Goal: Find contact information: Find contact information

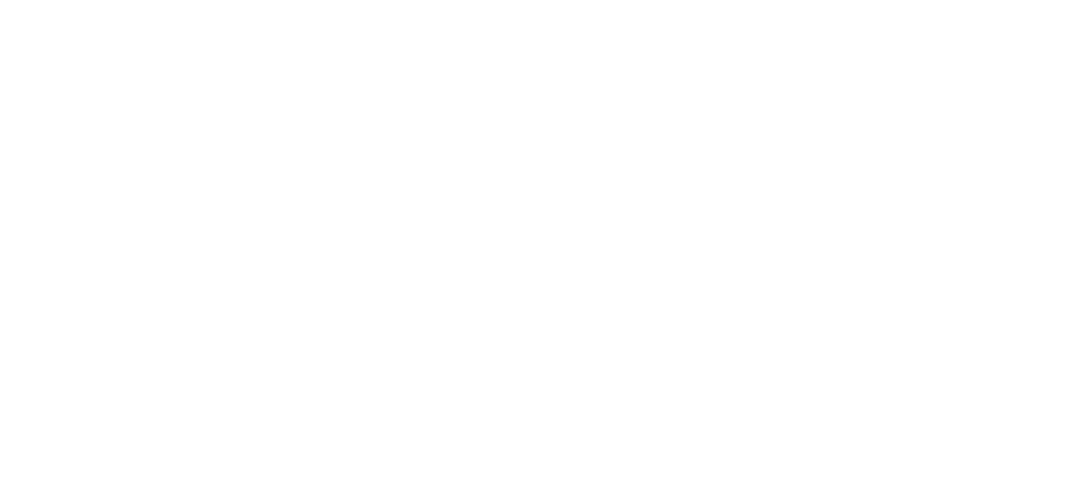
select select "******"
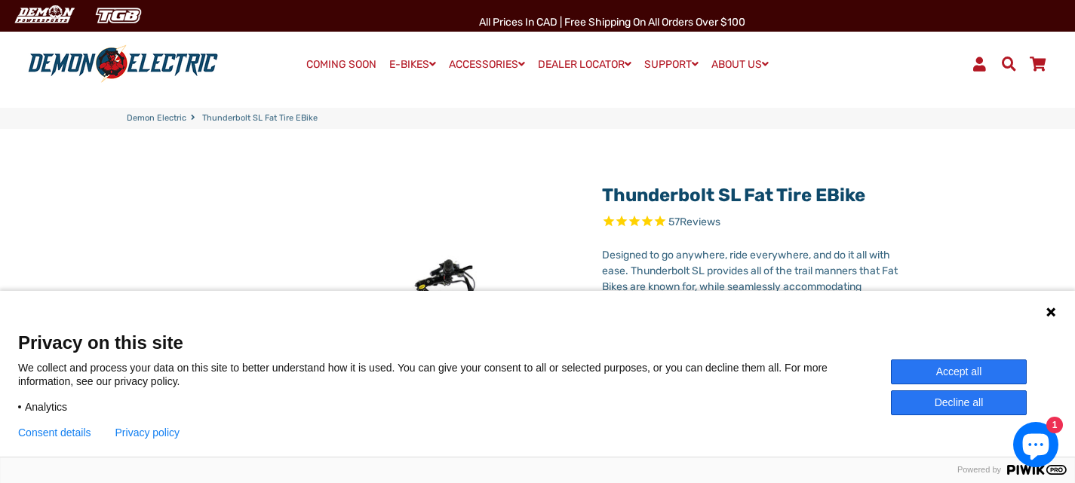
drag, startPoint x: 1017, startPoint y: 369, endPoint x: 1005, endPoint y: 353, distance: 19.9
click at [1017, 370] on button "Accept all" at bounding box center [959, 372] width 136 height 25
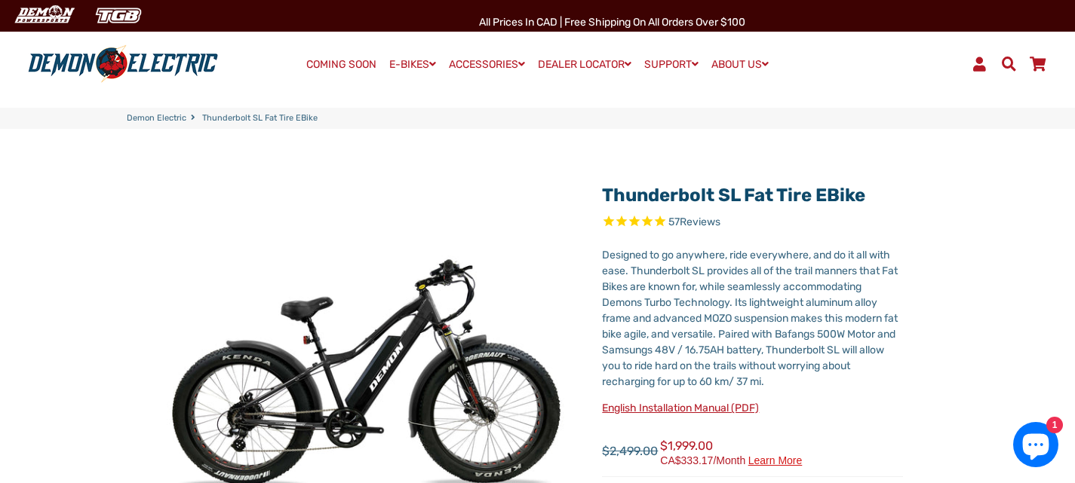
drag, startPoint x: 849, startPoint y: 72, endPoint x: 810, endPoint y: 47, distance: 46.9
click at [831, 60] on ul "Log In Search Cart" at bounding box center [918, 64] width 268 height 26
click at [833, 69] on ul "Log In Search Cart" at bounding box center [918, 64] width 268 height 26
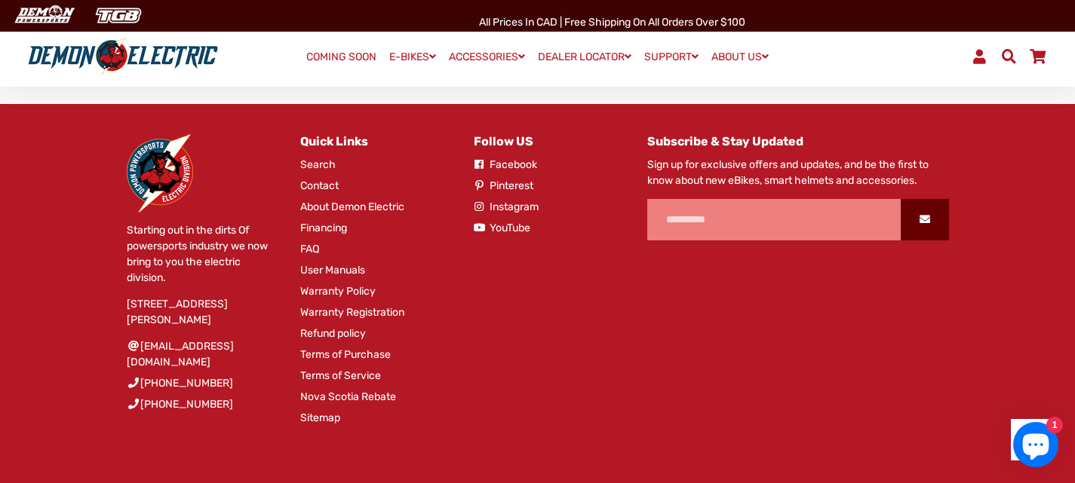
scroll to position [4379, 0]
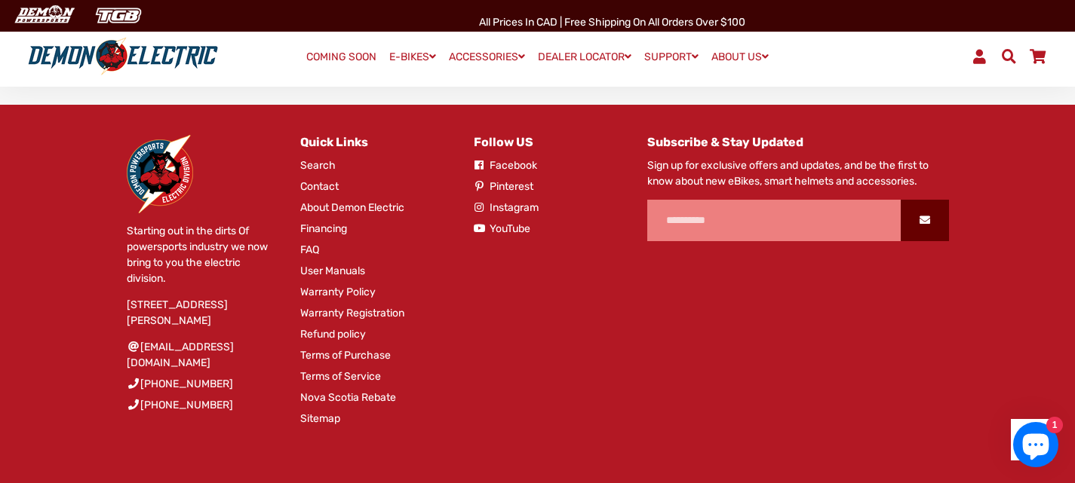
drag, startPoint x: 245, startPoint y: 379, endPoint x: 219, endPoint y: 363, distance: 30.4
click at [148, 376] on li "[EMAIL_ADDRESS][DOMAIN_NAME]" at bounding box center [202, 357] width 151 height 37
drag, startPoint x: 242, startPoint y: 383, endPoint x: 166, endPoint y: 381, distance: 76.2
click at [167, 376] on li "[EMAIL_ADDRESS][DOMAIN_NAME]" at bounding box center [202, 357] width 151 height 37
click at [201, 371] on link "[EMAIL_ADDRESS][DOMAIN_NAME]" at bounding box center [202, 355] width 151 height 32
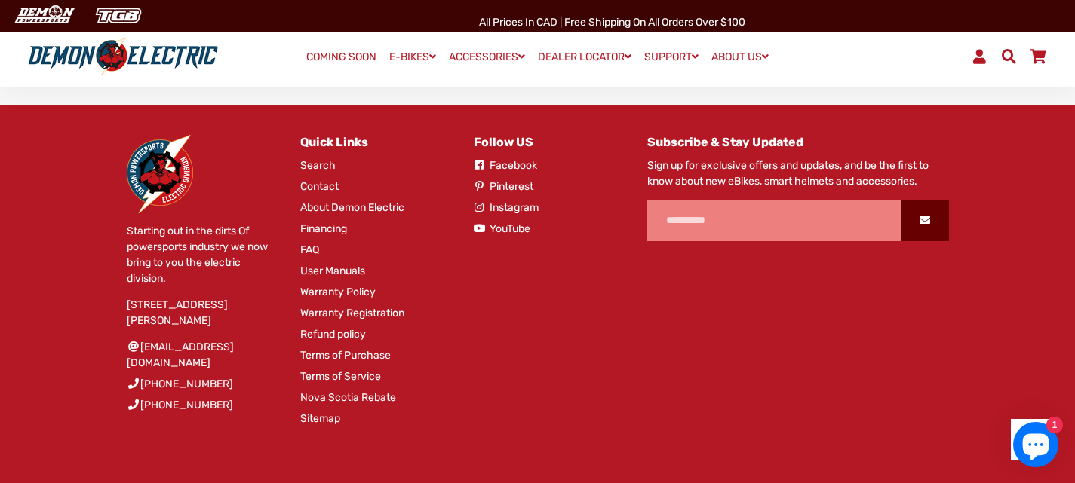
click at [319, 195] on link "Contact" at bounding box center [319, 187] width 38 height 16
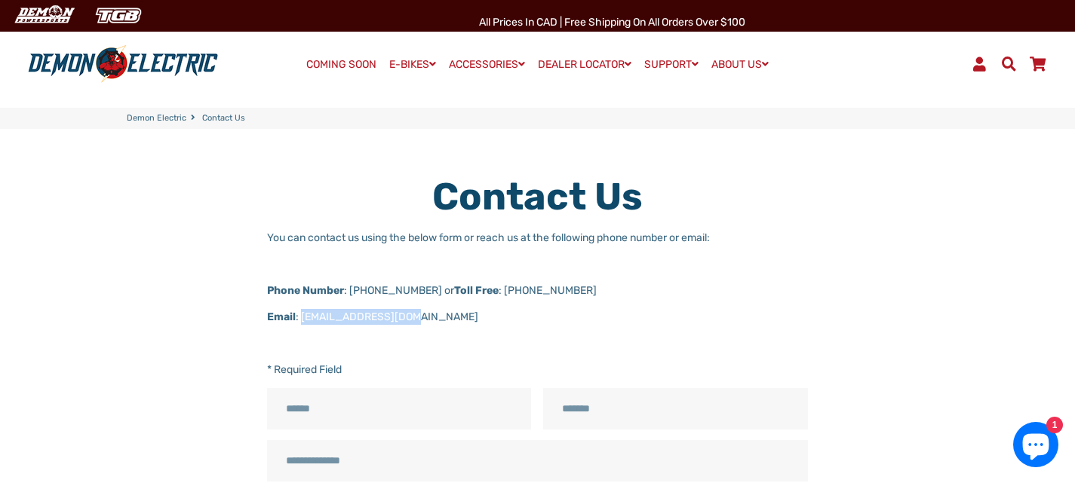
drag, startPoint x: 403, startPoint y: 321, endPoint x: 302, endPoint y: 317, distance: 101.1
click at [302, 317] on p "Email : salestech@pdintl.ca" at bounding box center [537, 317] width 541 height 16
copy p "[EMAIL_ADDRESS][DOMAIN_NAME]"
